Goal: Task Accomplishment & Management: Use online tool/utility

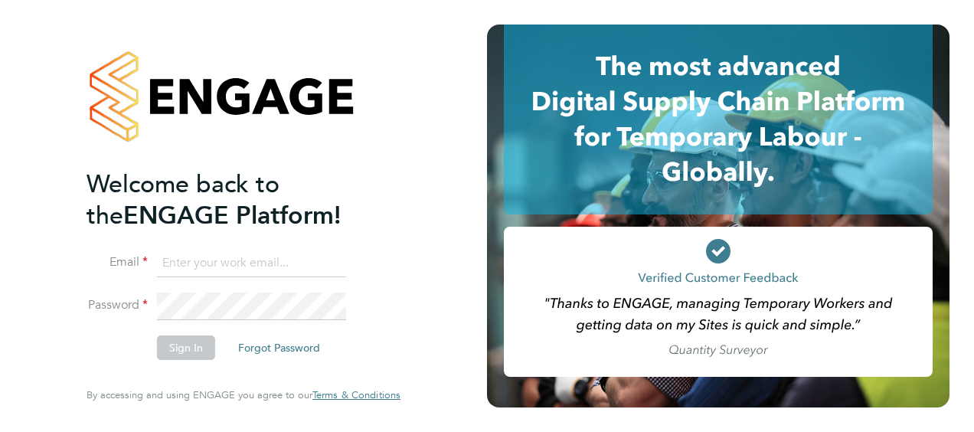
type input "[PERSON_NAME][EMAIL_ADDRESS][PERSON_NAME][DOMAIN_NAME]"
click at [195, 352] on button "Sign In" at bounding box center [186, 347] width 58 height 25
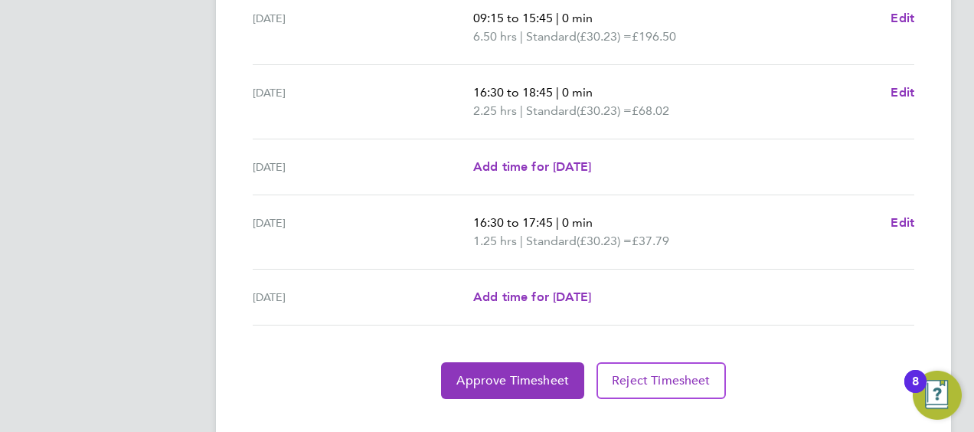
scroll to position [665, 0]
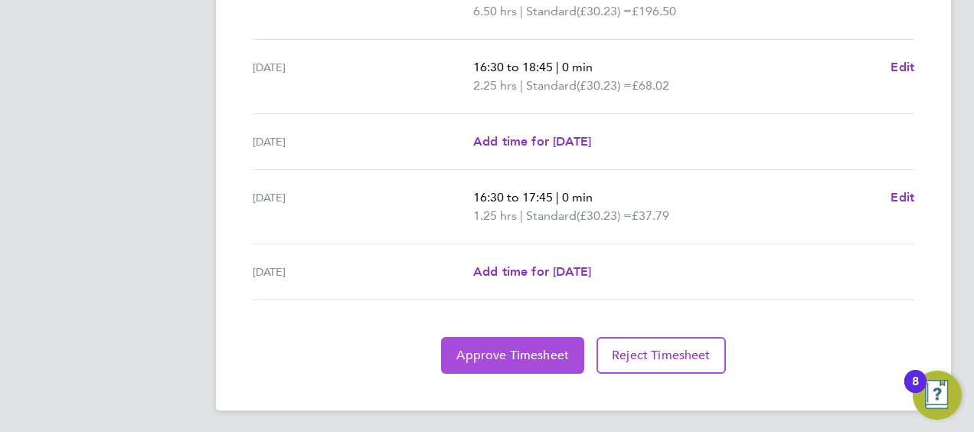
click at [501, 351] on span "Approve Timesheet" at bounding box center [512, 355] width 113 height 15
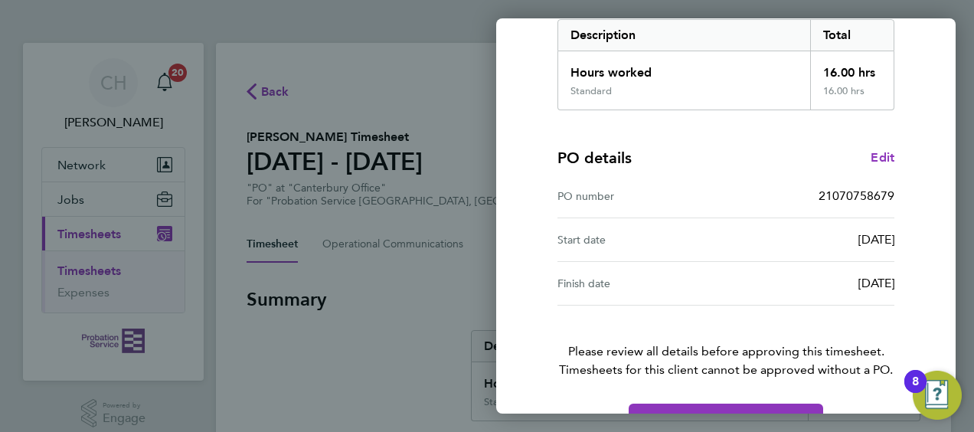
scroll to position [300, 0]
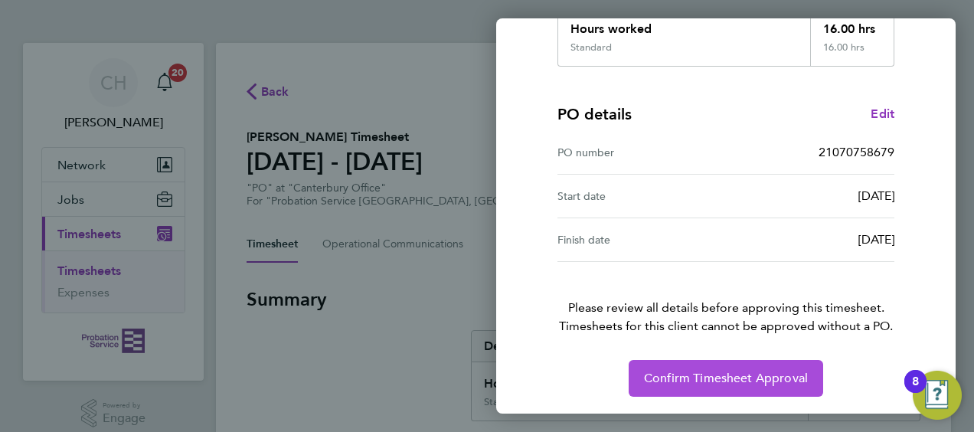
click at [696, 378] on span "Confirm Timesheet Approval" at bounding box center [726, 378] width 164 height 15
